Goal: Task Accomplishment & Management: Use online tool/utility

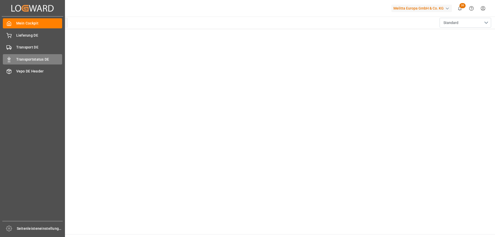
click at [22, 58] on font "Transportstatus DE" at bounding box center [32, 59] width 33 height 4
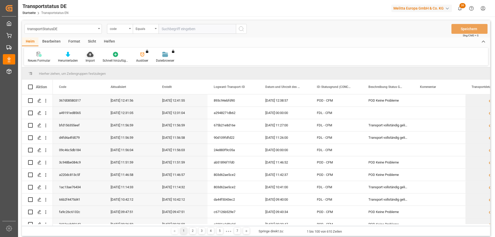
click at [90, 56] on icon at bounding box center [90, 54] width 6 height 5
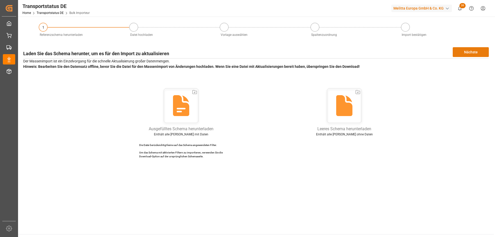
click at [468, 49] on font "Nächste" at bounding box center [471, 52] width 14 height 6
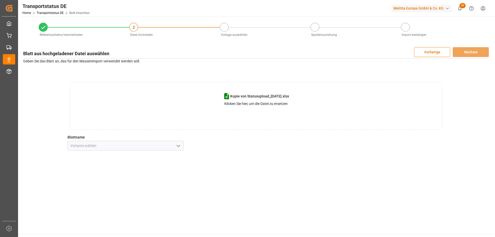
click at [178, 145] on icon "Menü öffnen" at bounding box center [178, 146] width 6 height 6
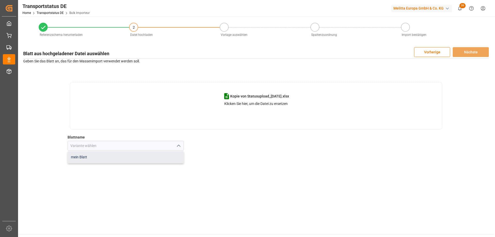
click at [152, 157] on div "mein Blatt" at bounding box center [126, 157] width 116 height 12
type input "my sheet"
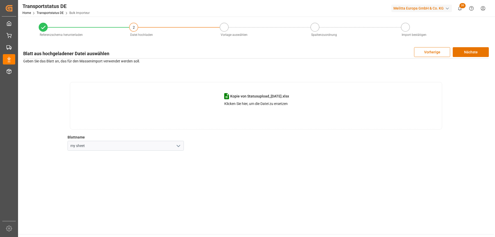
click at [177, 144] on icon "open menu" at bounding box center [178, 146] width 6 height 6
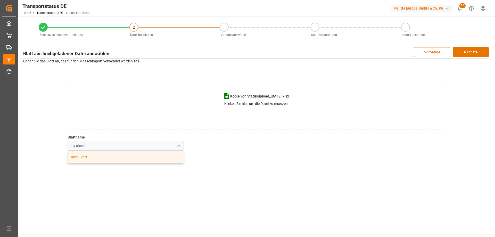
click at [177, 144] on icon "close menu" at bounding box center [178, 146] width 6 height 6
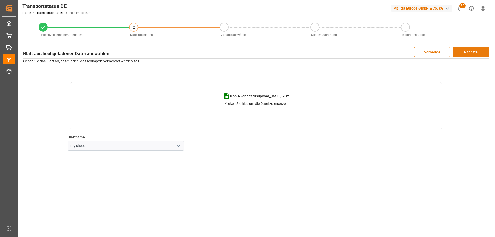
click at [470, 52] on font "Nächste" at bounding box center [471, 52] width 14 height 4
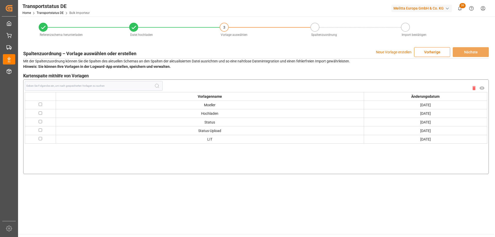
click at [40, 139] on input "checkbox" at bounding box center [40, 138] width 3 height 3
checkbox input "true"
click at [472, 49] on button "Nächste" at bounding box center [471, 52] width 36 height 10
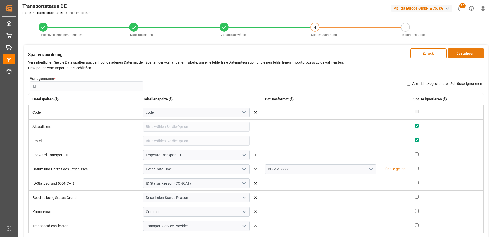
click at [465, 52] on font "Bestätigen" at bounding box center [465, 53] width 18 height 4
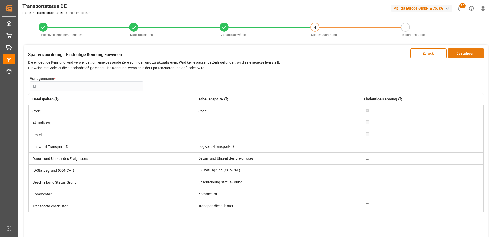
click at [465, 52] on font "Bestätigen" at bounding box center [465, 53] width 18 height 4
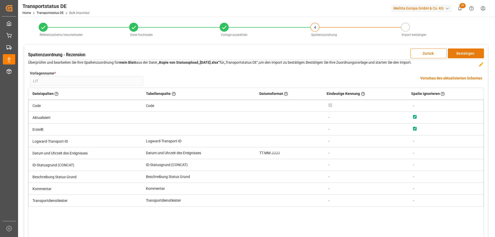
click at [465, 52] on font "Bestätigen" at bounding box center [465, 53] width 18 height 4
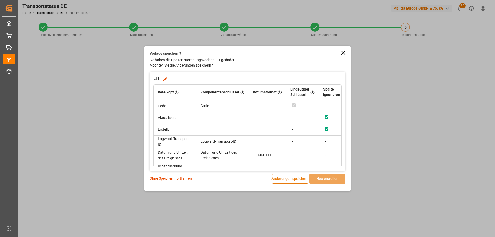
click at [292, 178] on font "Änderungen speichern" at bounding box center [289, 179] width 37 height 4
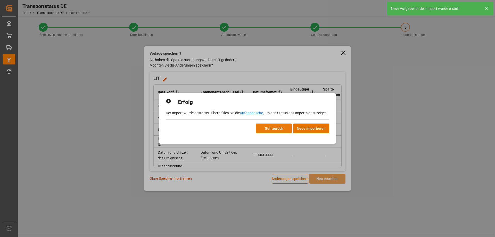
click at [267, 127] on font "Geh zurück" at bounding box center [274, 128] width 18 height 4
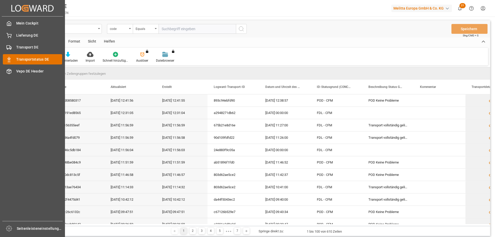
click at [27, 58] on font "Transportstatus DE" at bounding box center [32, 59] width 33 height 4
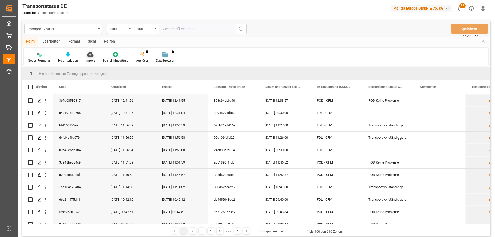
click at [89, 56] on icon at bounding box center [90, 54] width 6 height 5
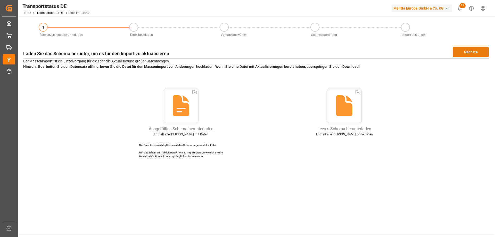
click at [471, 51] on font "Nächste" at bounding box center [471, 52] width 14 height 4
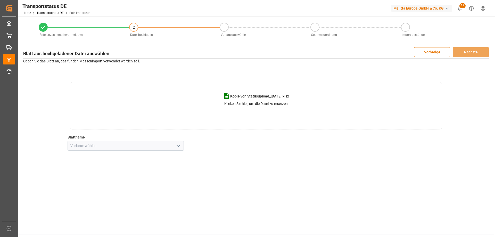
click at [178, 145] on icon "Menü öffnen" at bounding box center [178, 146] width 6 height 6
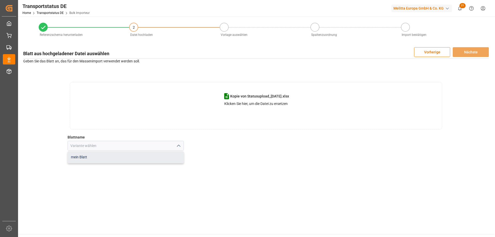
click at [159, 157] on div "mein Blatt" at bounding box center [126, 157] width 116 height 12
type input "my sheet"
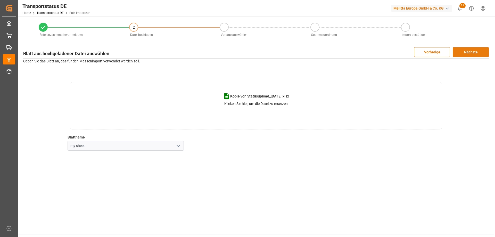
click at [471, 51] on font "Nächste" at bounding box center [471, 52] width 14 height 4
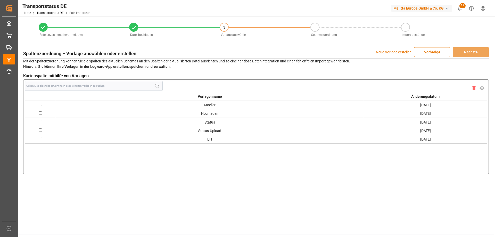
click at [39, 138] on input "checkbox" at bounding box center [40, 138] width 3 height 3
checkbox input "true"
click at [477, 49] on button "Nächste" at bounding box center [471, 52] width 36 height 10
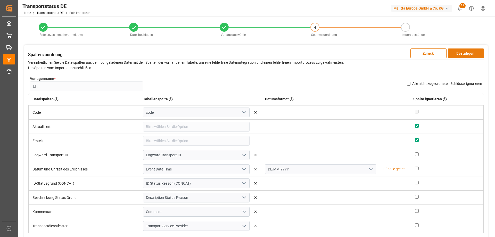
click at [461, 51] on font "Bestätigen" at bounding box center [465, 53] width 18 height 4
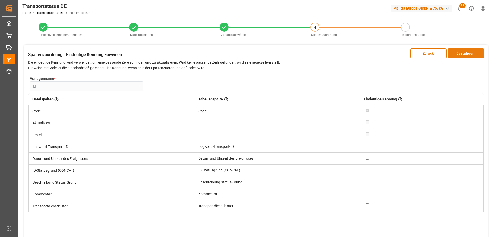
click at [461, 51] on font "Bestätigen" at bounding box center [465, 53] width 18 height 4
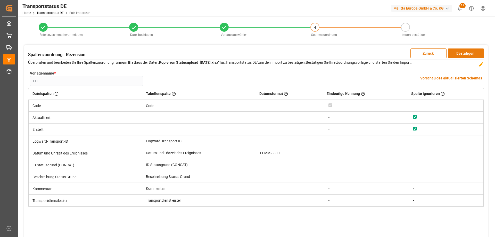
click at [461, 52] on font "Bestätigen" at bounding box center [465, 53] width 18 height 4
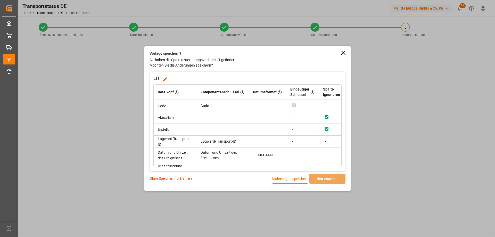
click at [282, 178] on font "Änderungen speichern" at bounding box center [289, 179] width 37 height 4
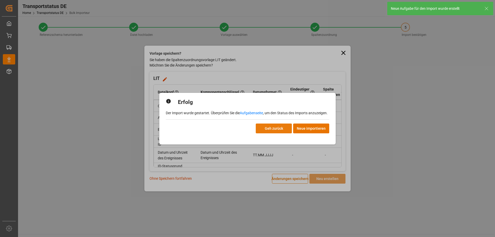
click at [267, 128] on font "Geh zurück" at bounding box center [274, 128] width 18 height 4
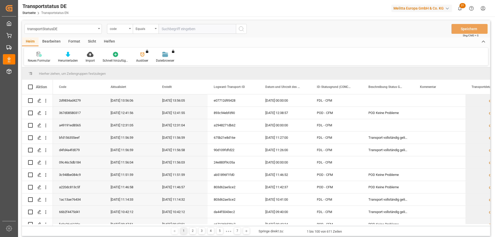
click at [483, 6] on html "Created by potrace 1.15, written by [PERSON_NAME] [DATE]-[DATE] Created by potr…" at bounding box center [247, 118] width 495 height 237
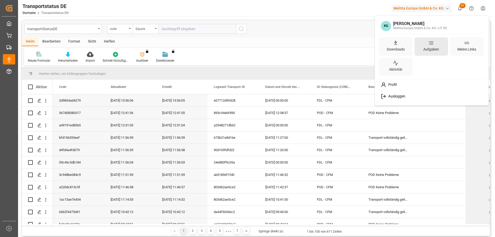
click at [428, 47] on font "Aufgaben" at bounding box center [431, 49] width 16 height 4
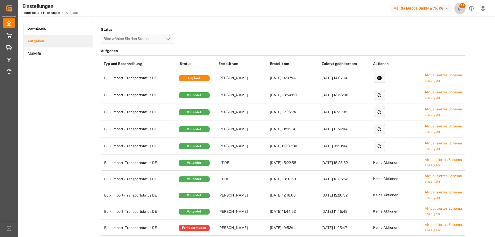
click at [459, 6] on icon "21 neue Benachrichtigungen anzeigen" at bounding box center [459, 8] width 5 height 5
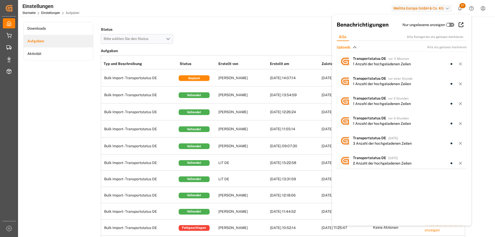
click at [337, 4] on div "Einstellungen Startseite Einstellungen Aufgaben Melitta Europa GmbH & Co. KG 21…" at bounding box center [254, 8] width 481 height 17
